Goal: Find specific page/section: Find specific page/section

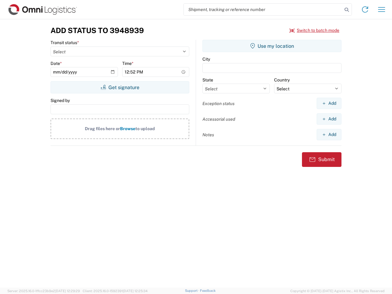
click at [263, 9] on input "search" at bounding box center [263, 10] width 158 height 12
click at [346, 10] on icon at bounding box center [346, 10] width 9 height 9
click at [365, 9] on icon at bounding box center [365, 10] width 10 height 10
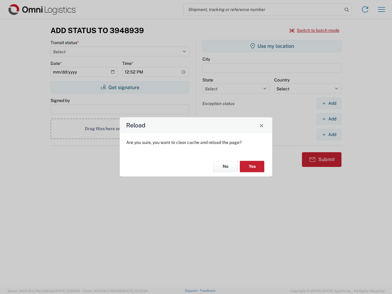
click at [314, 30] on div "Reload Are you sure, you want to clear cache and reload the page? No Yes" at bounding box center [196, 147] width 392 height 294
click at [120, 87] on div "Reload Are you sure, you want to clear cache and reload the page? No Yes" at bounding box center [196, 147] width 392 height 294
click at [272, 46] on div "Reload Are you sure, you want to clear cache and reload the page? No Yes" at bounding box center [196, 147] width 392 height 294
click at [329, 103] on div "Reload Are you sure, you want to clear cache and reload the page? No Yes" at bounding box center [196, 147] width 392 height 294
click at [329, 119] on div "Reload Are you sure, you want to clear cache and reload the page? No Yes" at bounding box center [196, 147] width 392 height 294
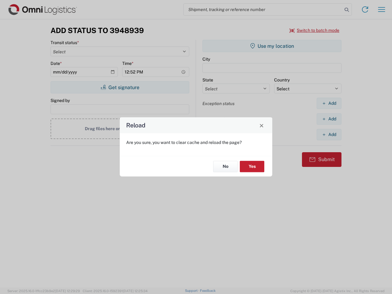
click at [329, 134] on div "Reload Are you sure, you want to clear cache and reload the page? No Yes" at bounding box center [196, 147] width 392 height 294
